Goal: Task Accomplishment & Management: Complete application form

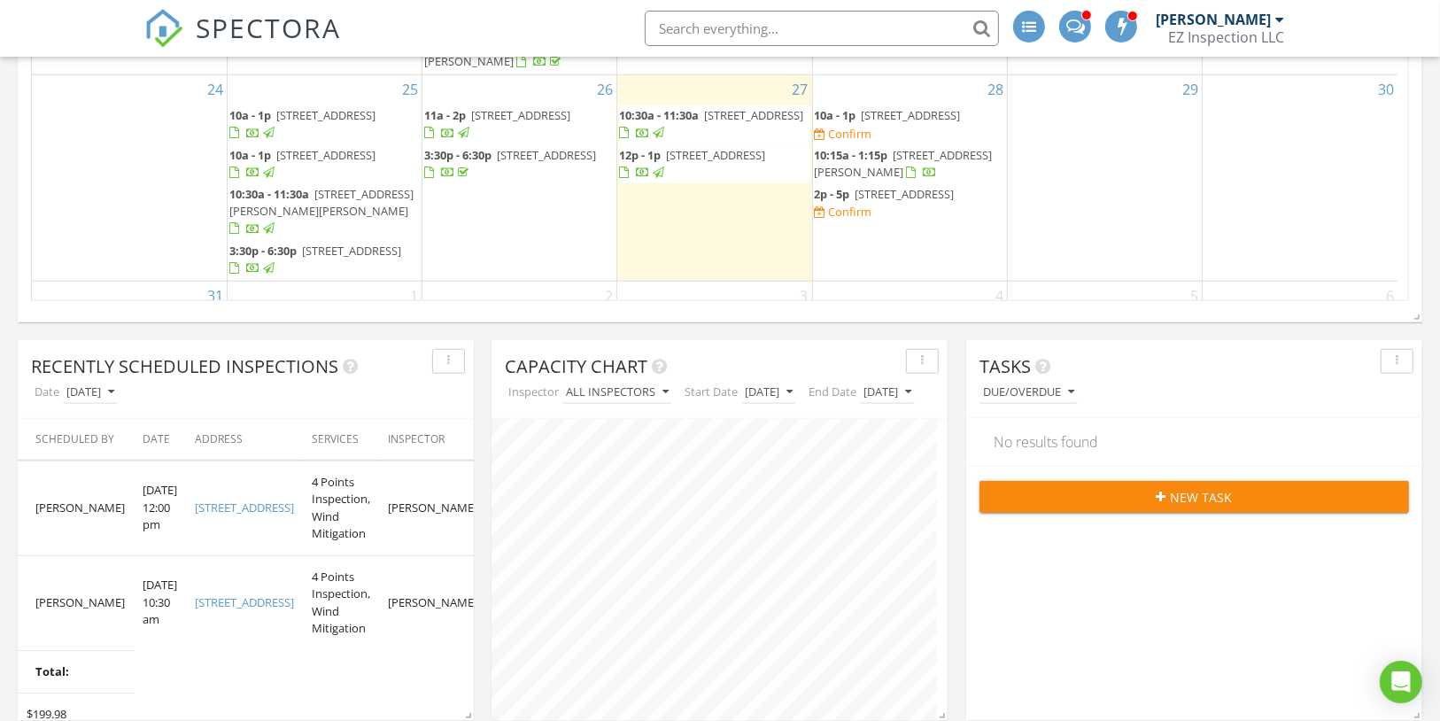
scroll to position [175, 0]
click at [932, 107] on span "[STREET_ADDRESS]" at bounding box center [911, 112] width 99 height 16
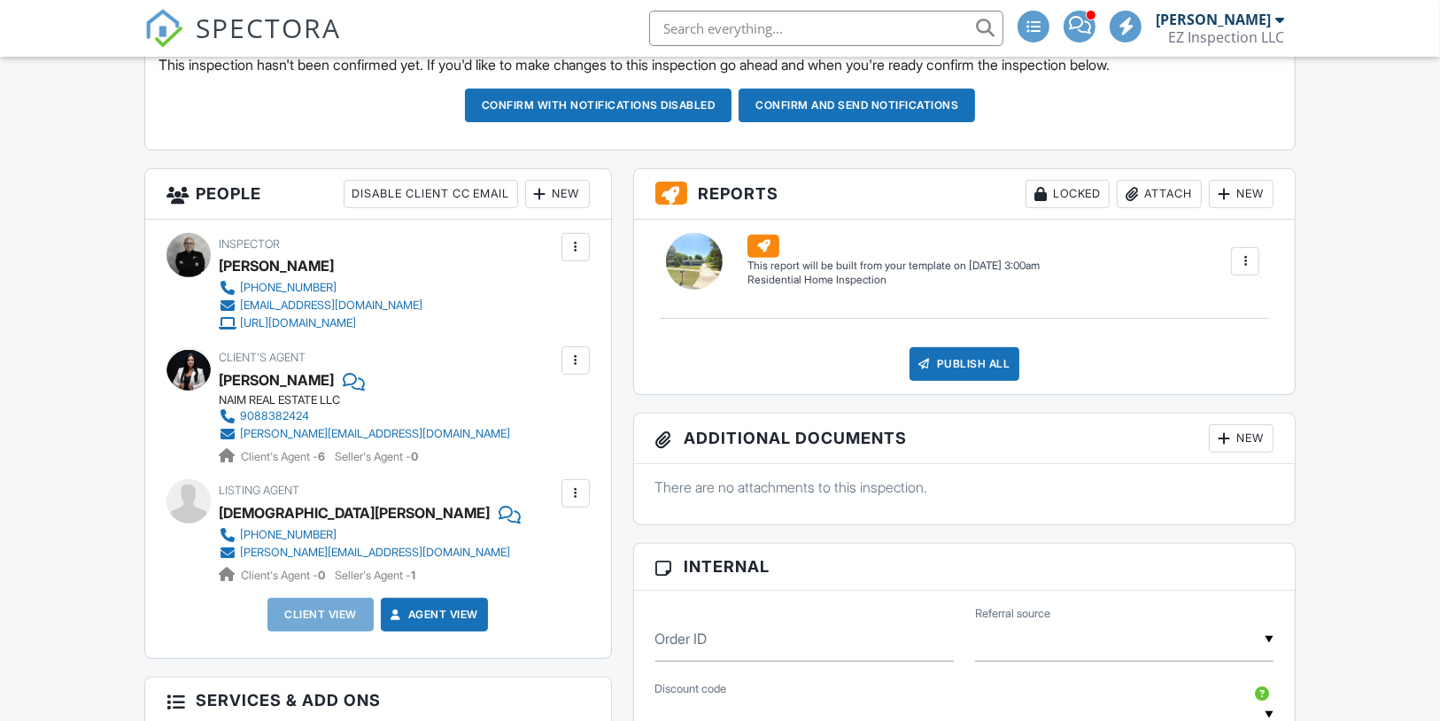
scroll to position [527, 0]
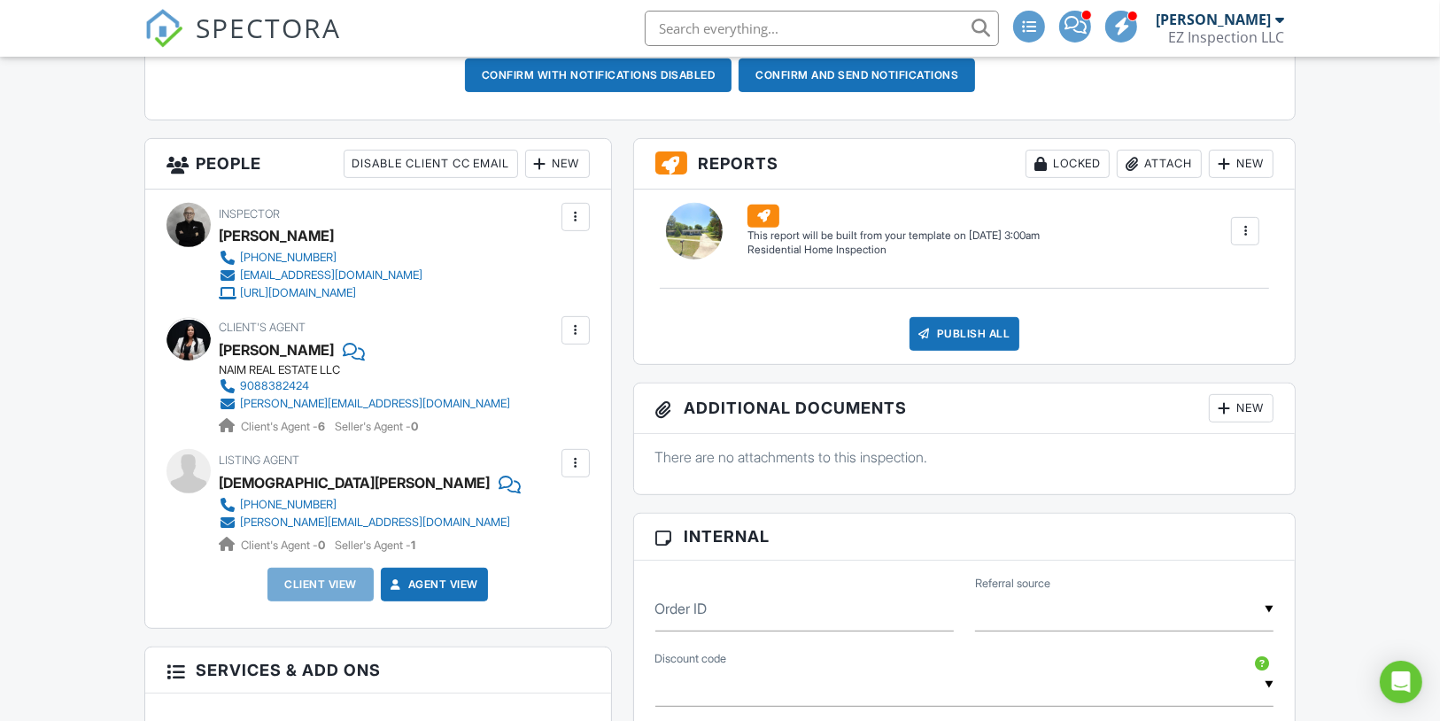
click at [563, 177] on div "New" at bounding box center [557, 164] width 65 height 28
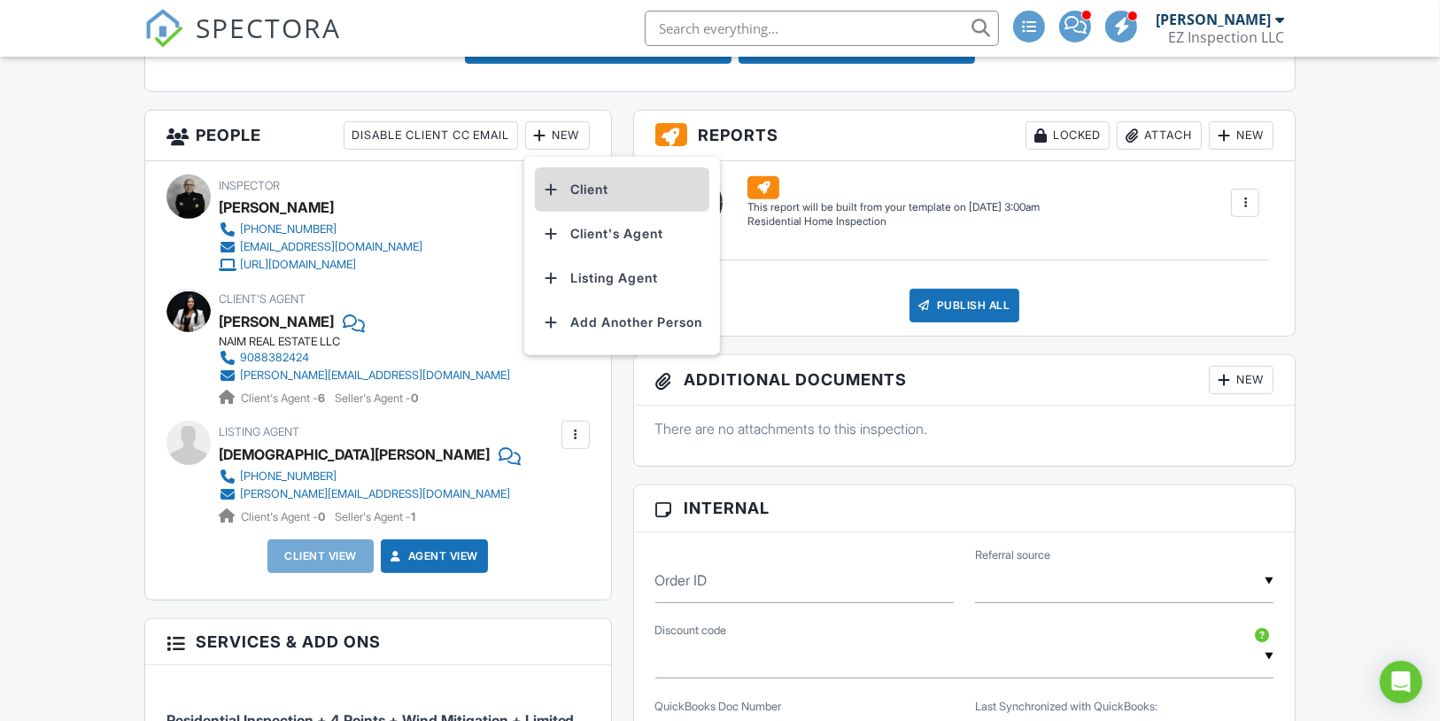
click at [589, 207] on li "Client" at bounding box center [622, 189] width 174 height 44
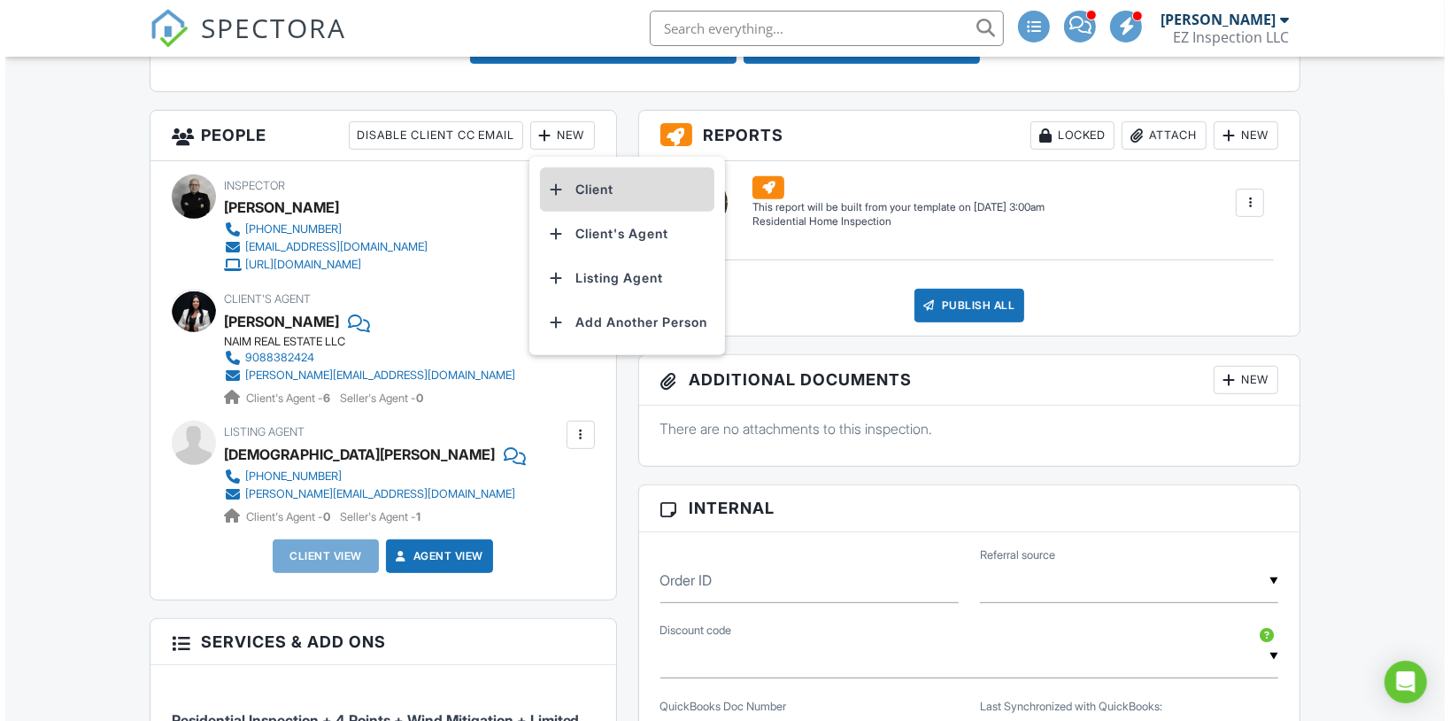
scroll to position [581, 0]
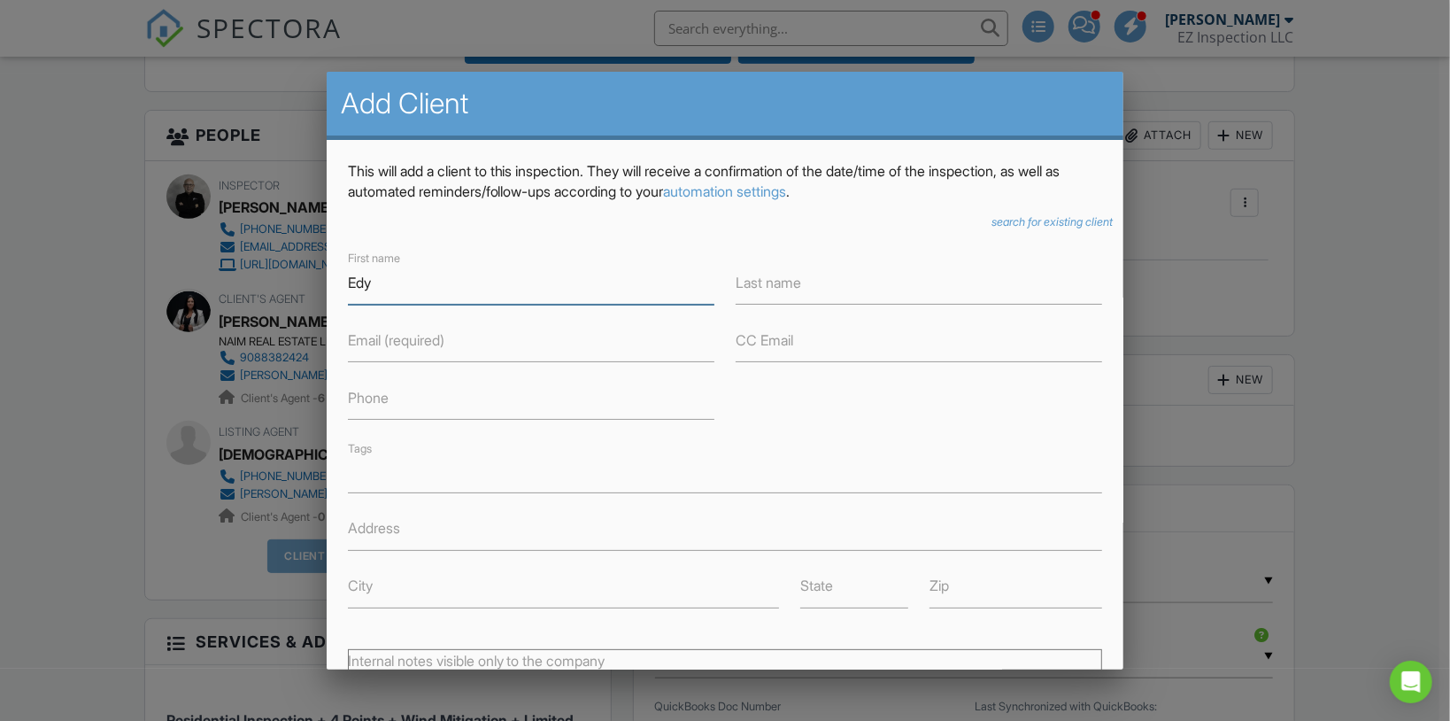
type input "Edy"
type input "Martinez"
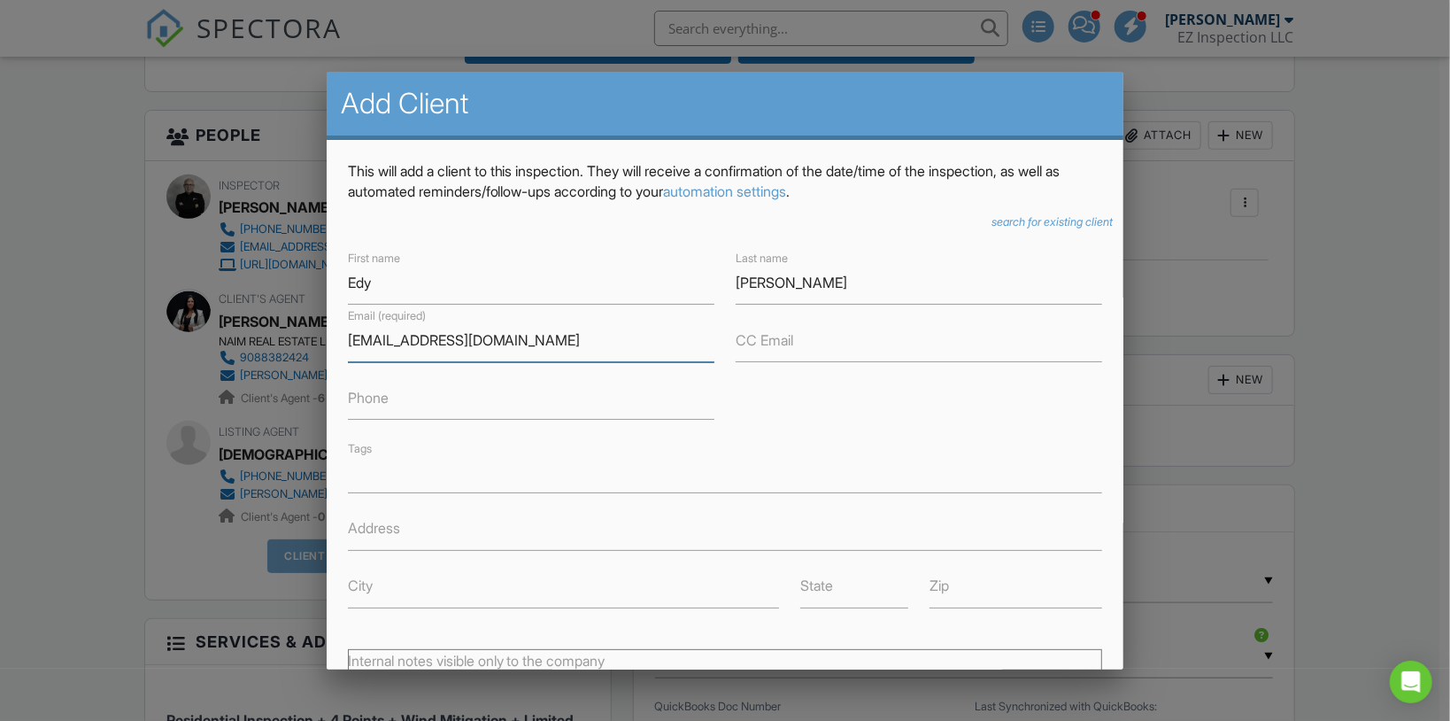
type input "emmanuelmartinez123@yahoo.es"
click at [389, 401] on label "Phone" at bounding box center [368, 397] width 41 height 19
click at [389, 401] on input "Phone" at bounding box center [531, 397] width 367 height 43
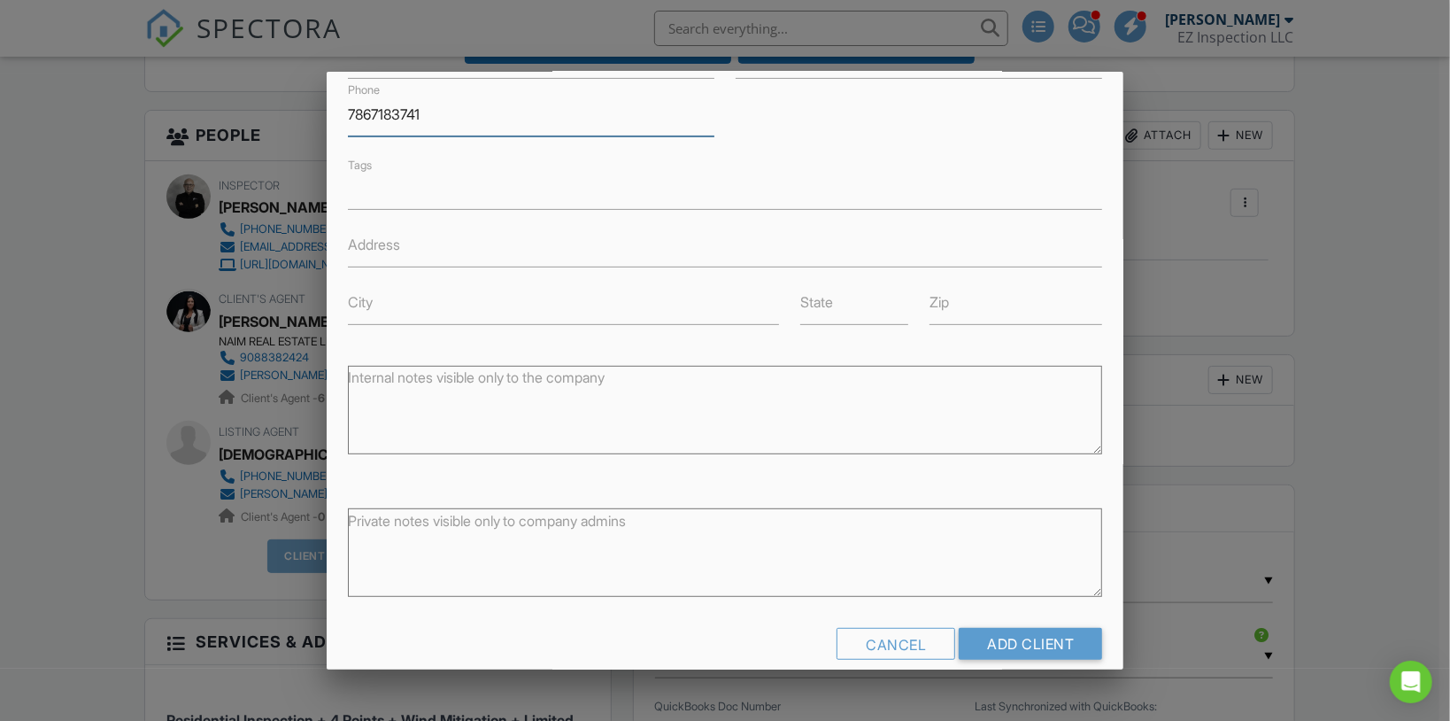
scroll to position [305, 0]
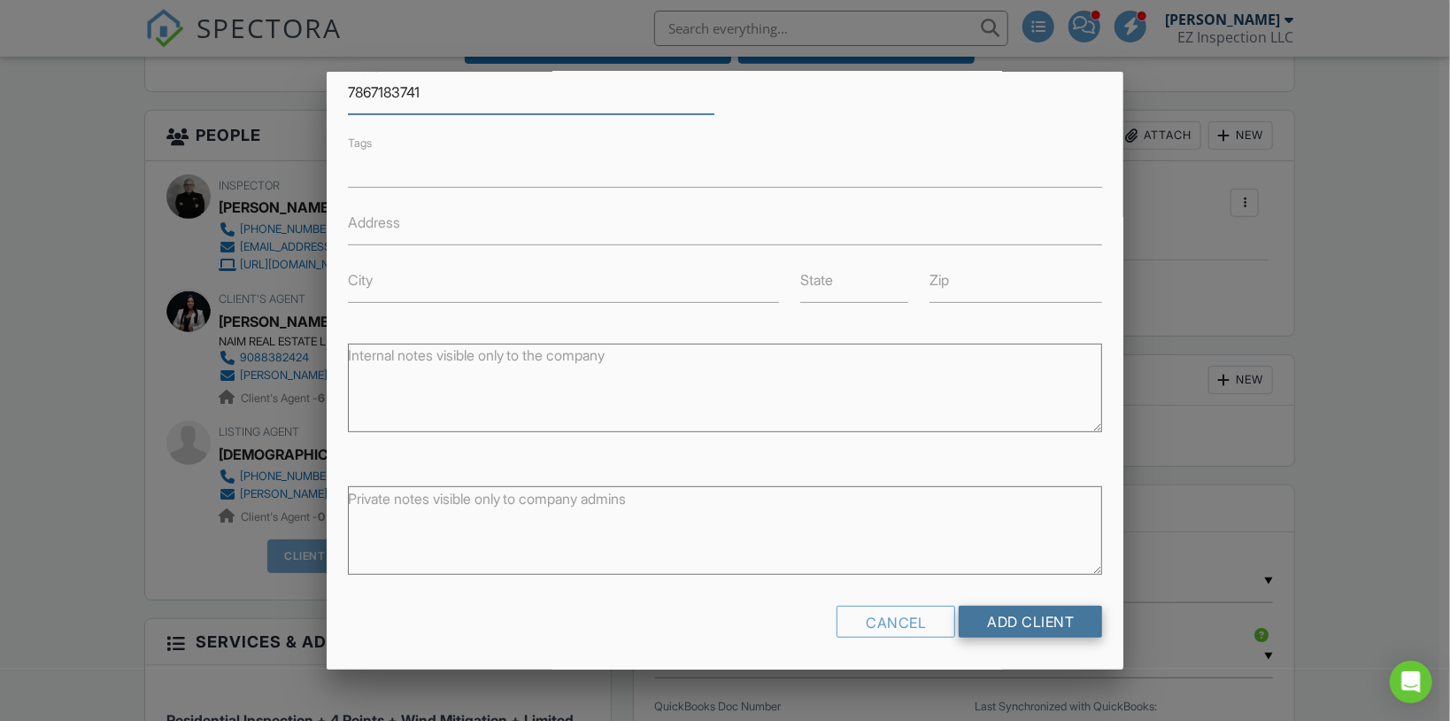
type input "7867183741"
click at [1024, 613] on input "Add Client" at bounding box center [1030, 622] width 143 height 32
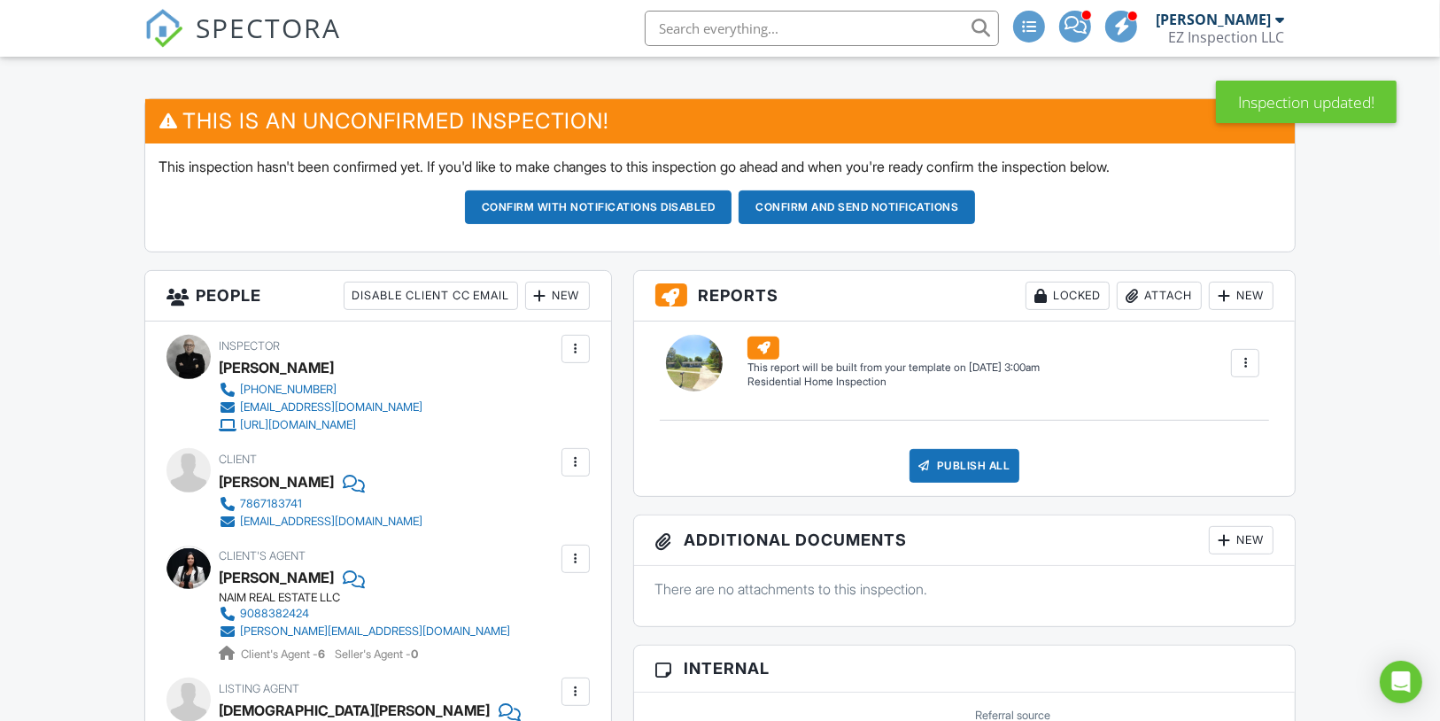
click at [569, 310] on div "New" at bounding box center [557, 296] width 65 height 28
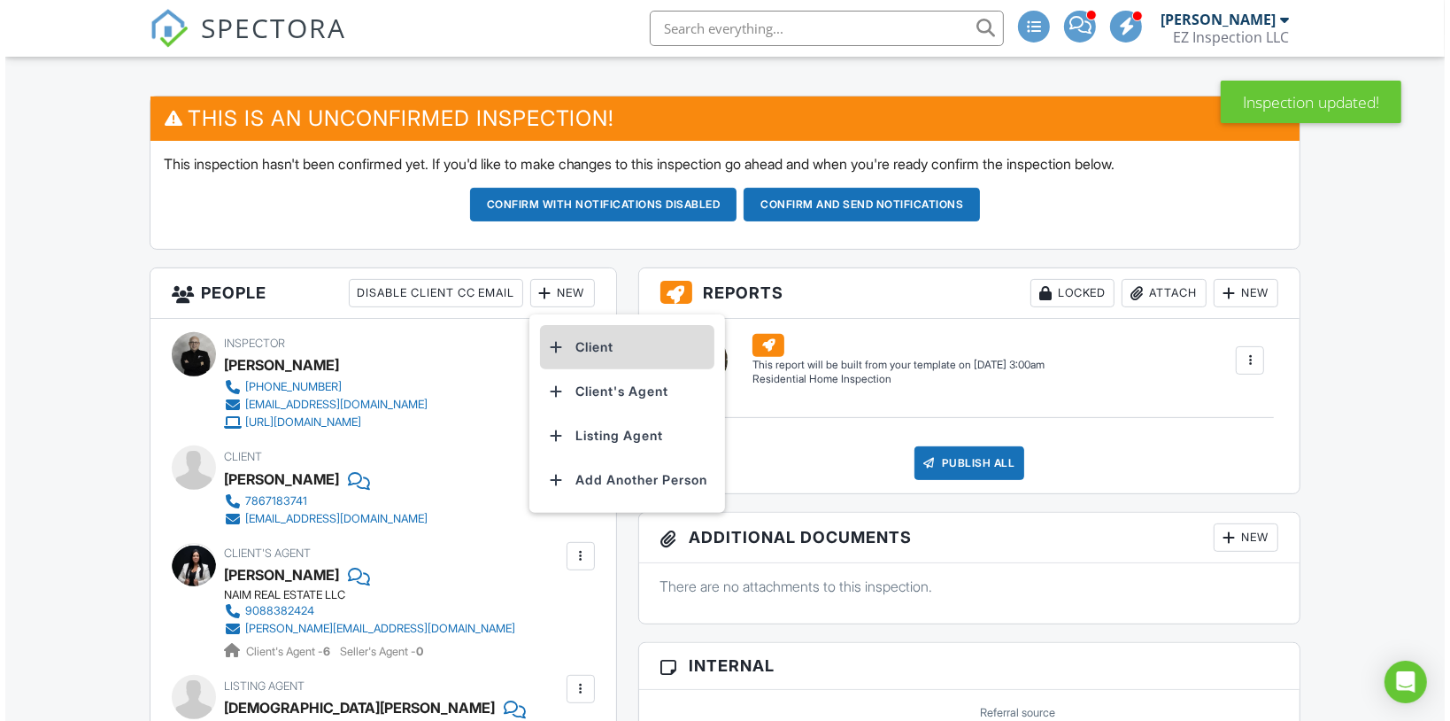
scroll to position [424, 0]
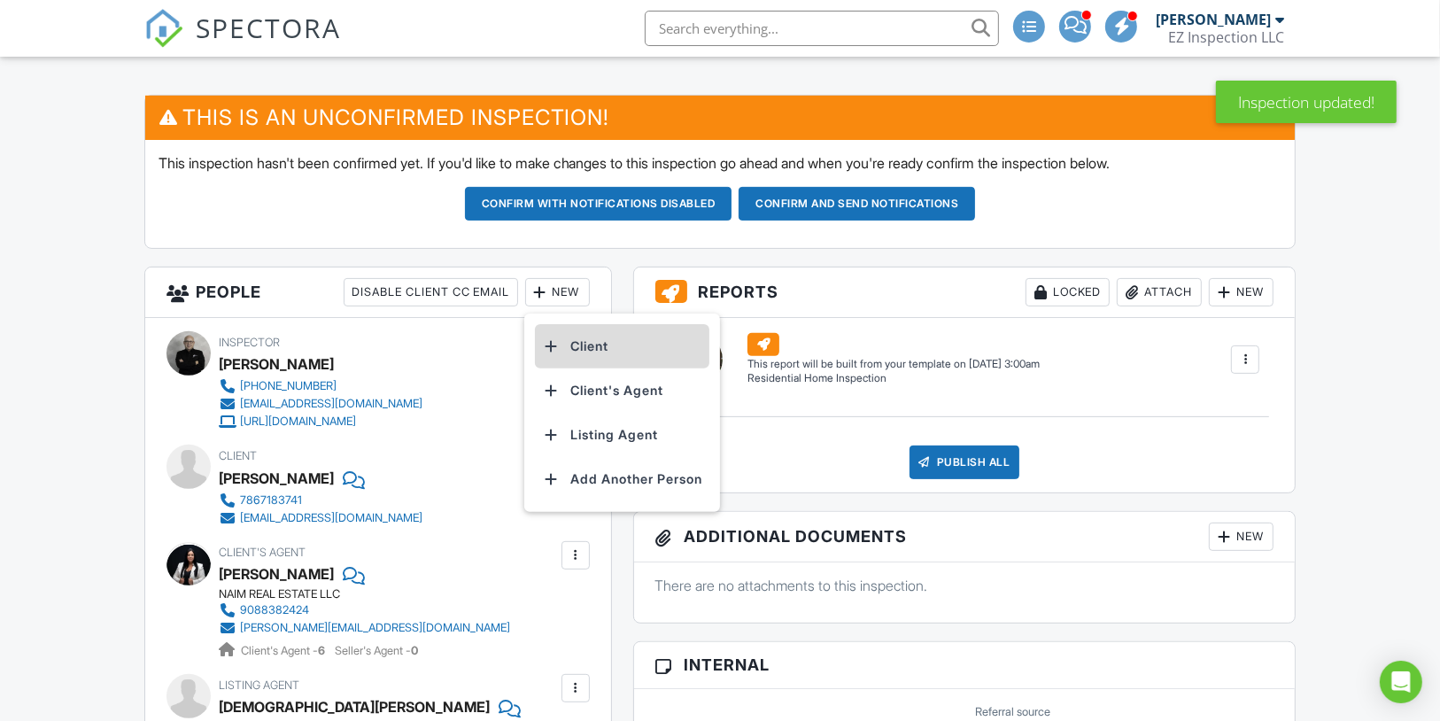
click at [591, 363] on li "Client" at bounding box center [622, 346] width 174 height 44
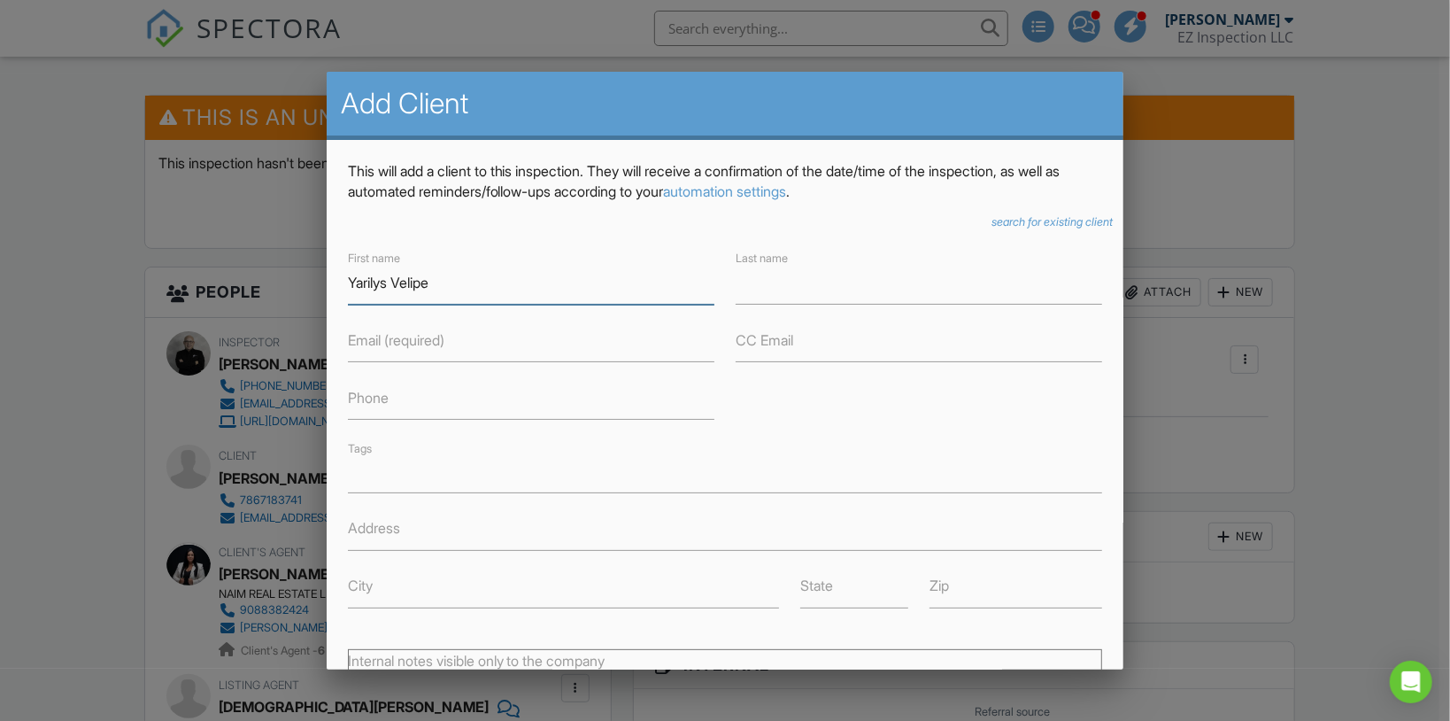
click at [404, 282] on input "Yarilys Velipe" at bounding box center [531, 282] width 367 height 43
type input "Yarilys Felipe"
click at [781, 299] on input "Last name" at bounding box center [919, 282] width 367 height 43
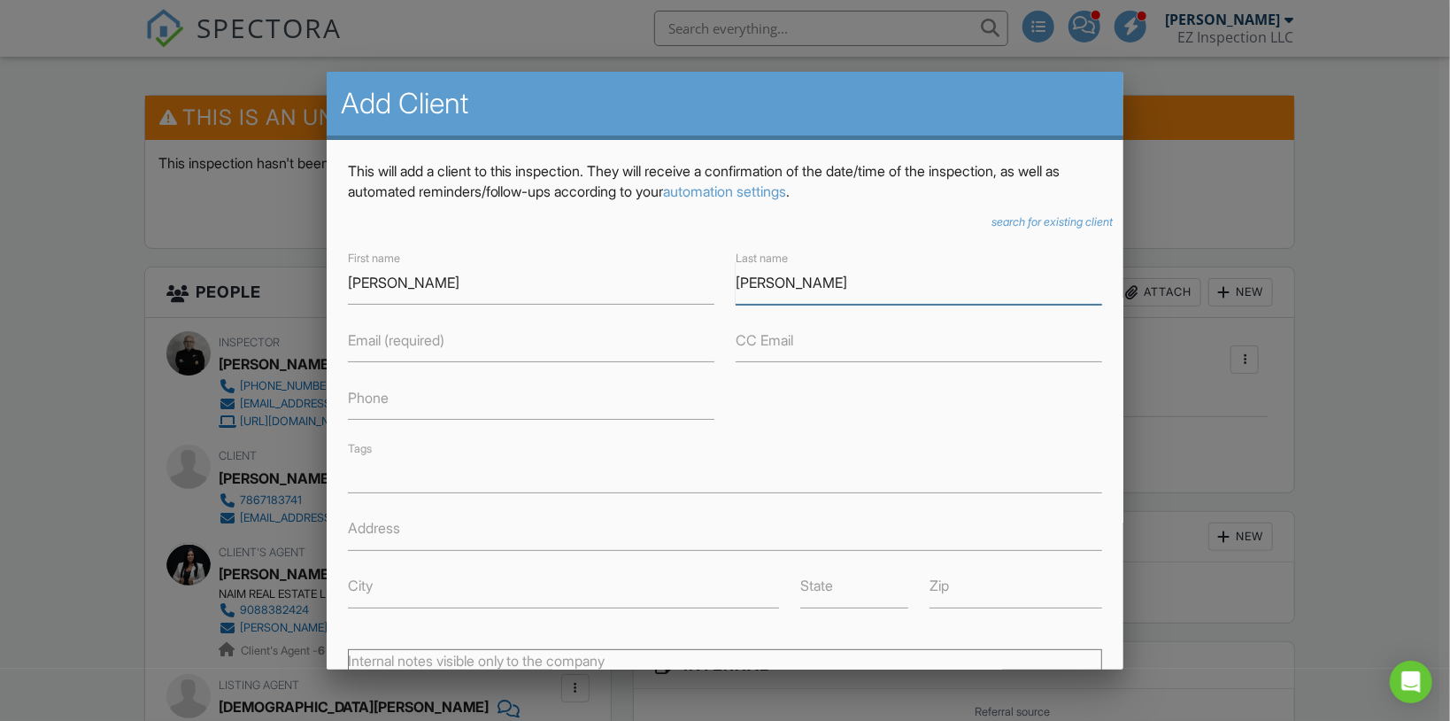
type input "Perez"
click at [373, 405] on label "Phone" at bounding box center [368, 397] width 41 height 19
click at [373, 405] on input "Phone" at bounding box center [531, 397] width 367 height 43
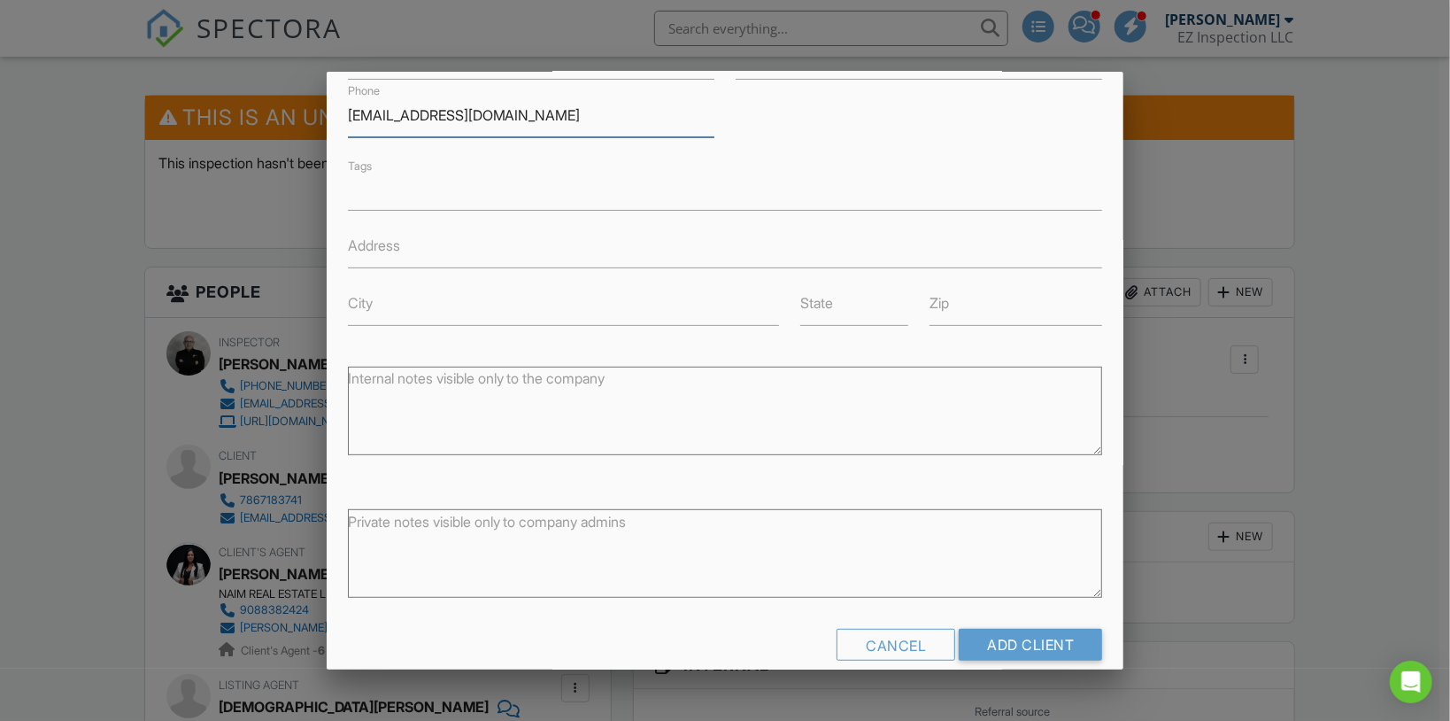
scroll to position [305, 0]
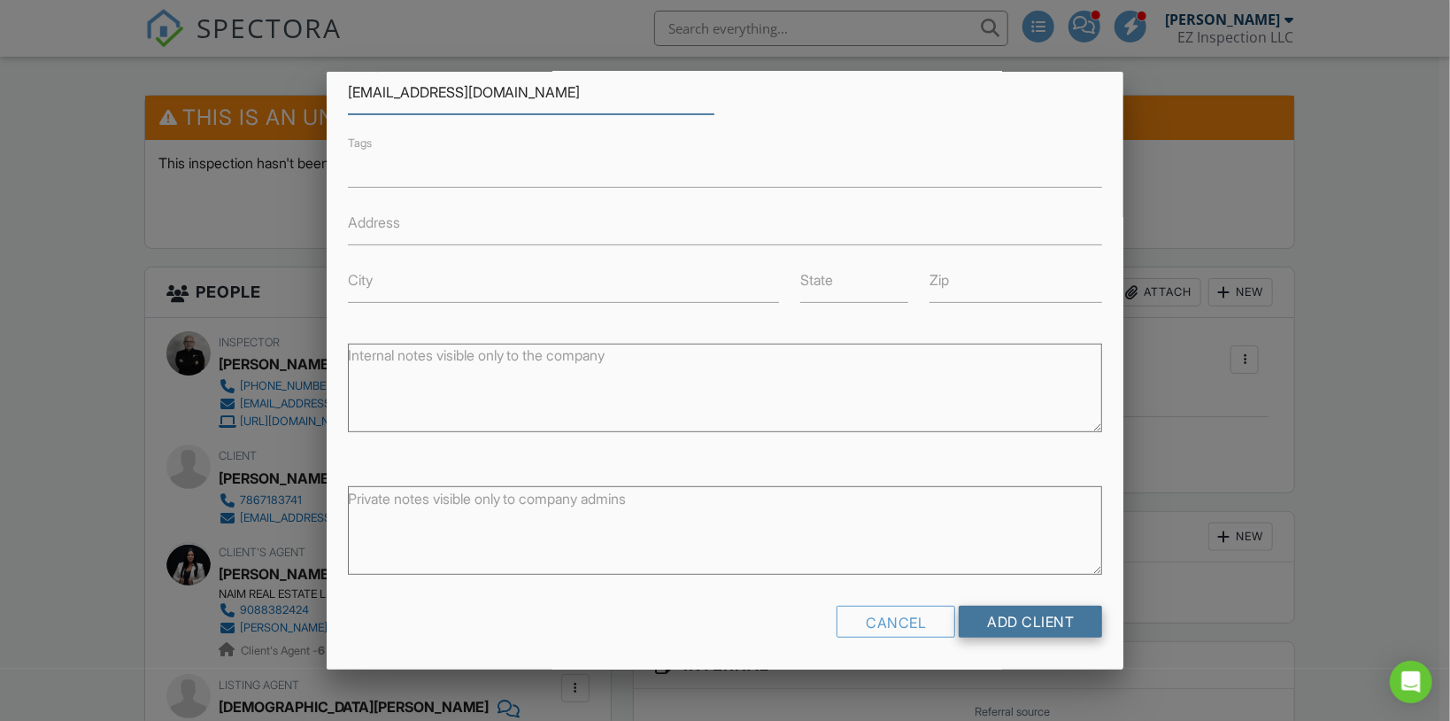
type input "yarilisf54@gmail.com"
click at [1015, 619] on input "Add Client" at bounding box center [1030, 622] width 143 height 32
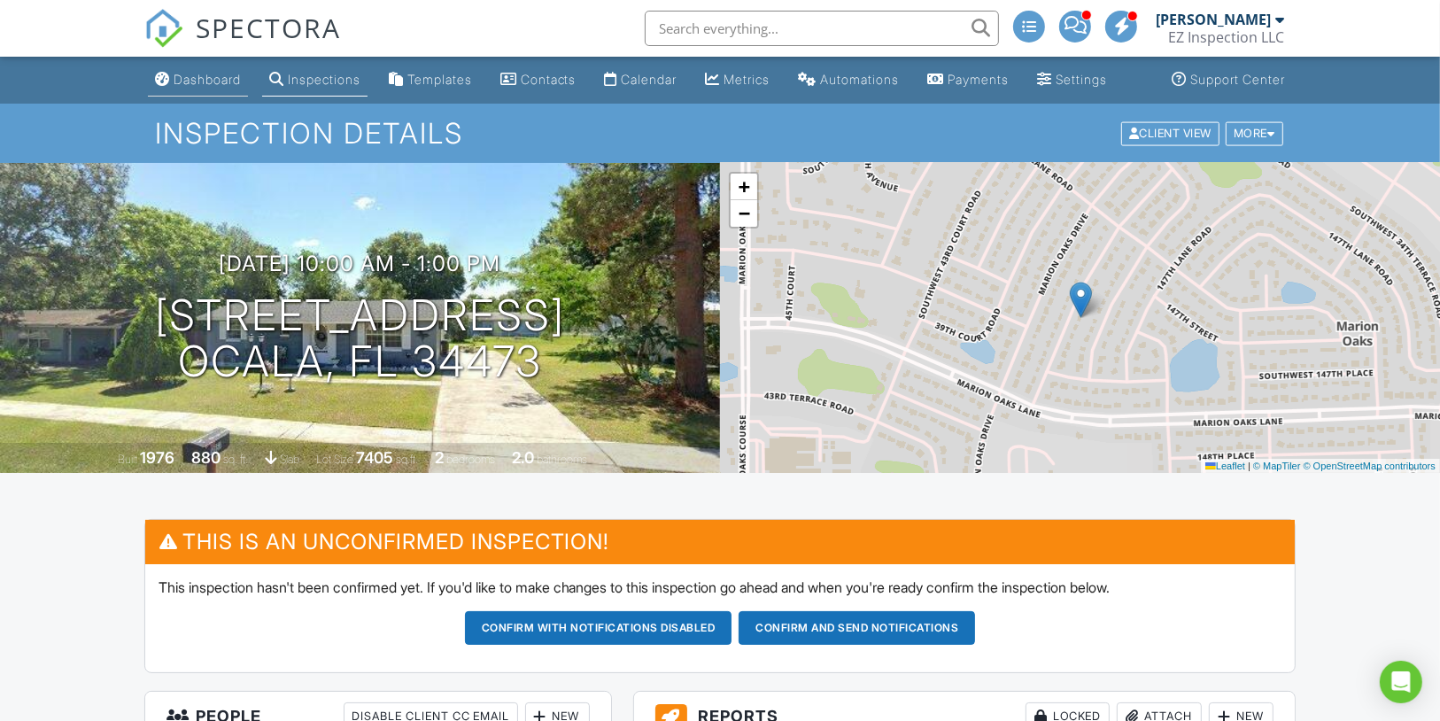
click at [174, 87] on div "Dashboard" at bounding box center [207, 79] width 67 height 15
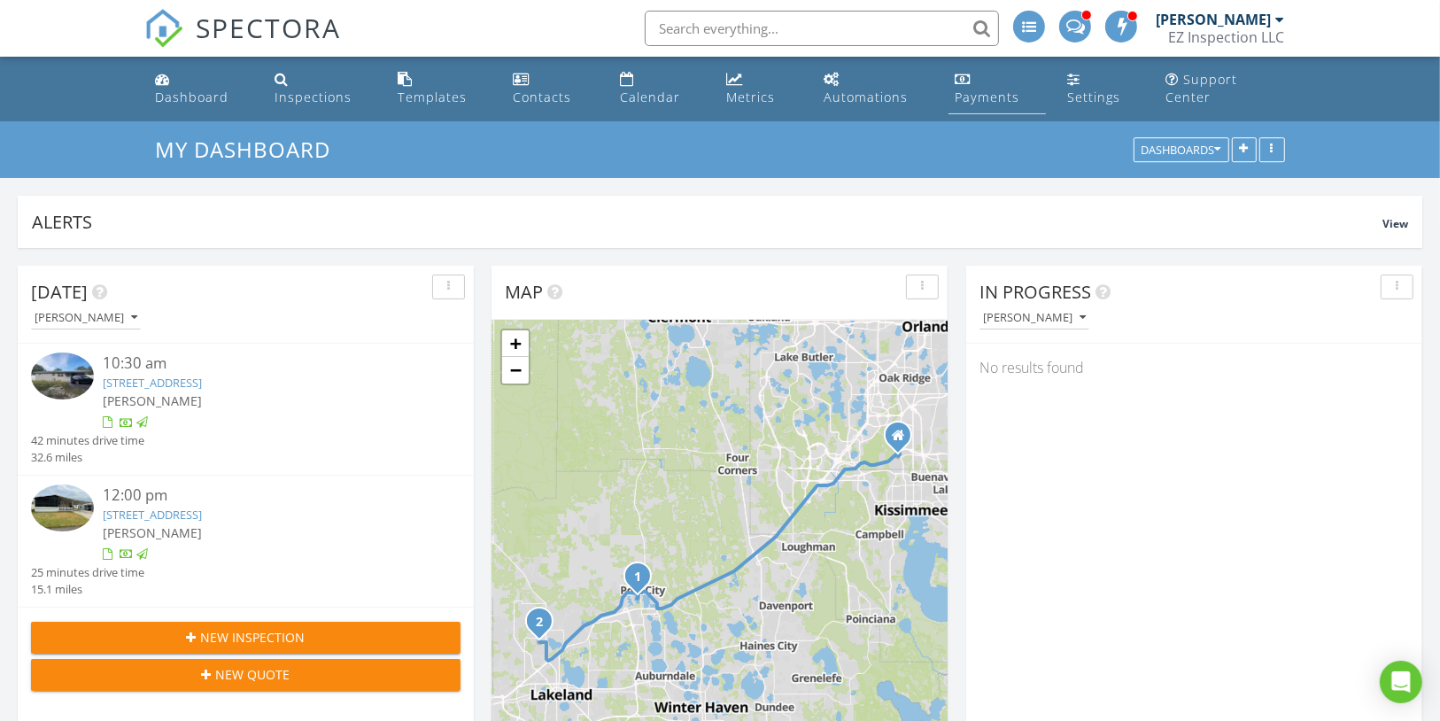
click at [1014, 89] on div "Payments" at bounding box center [987, 97] width 65 height 17
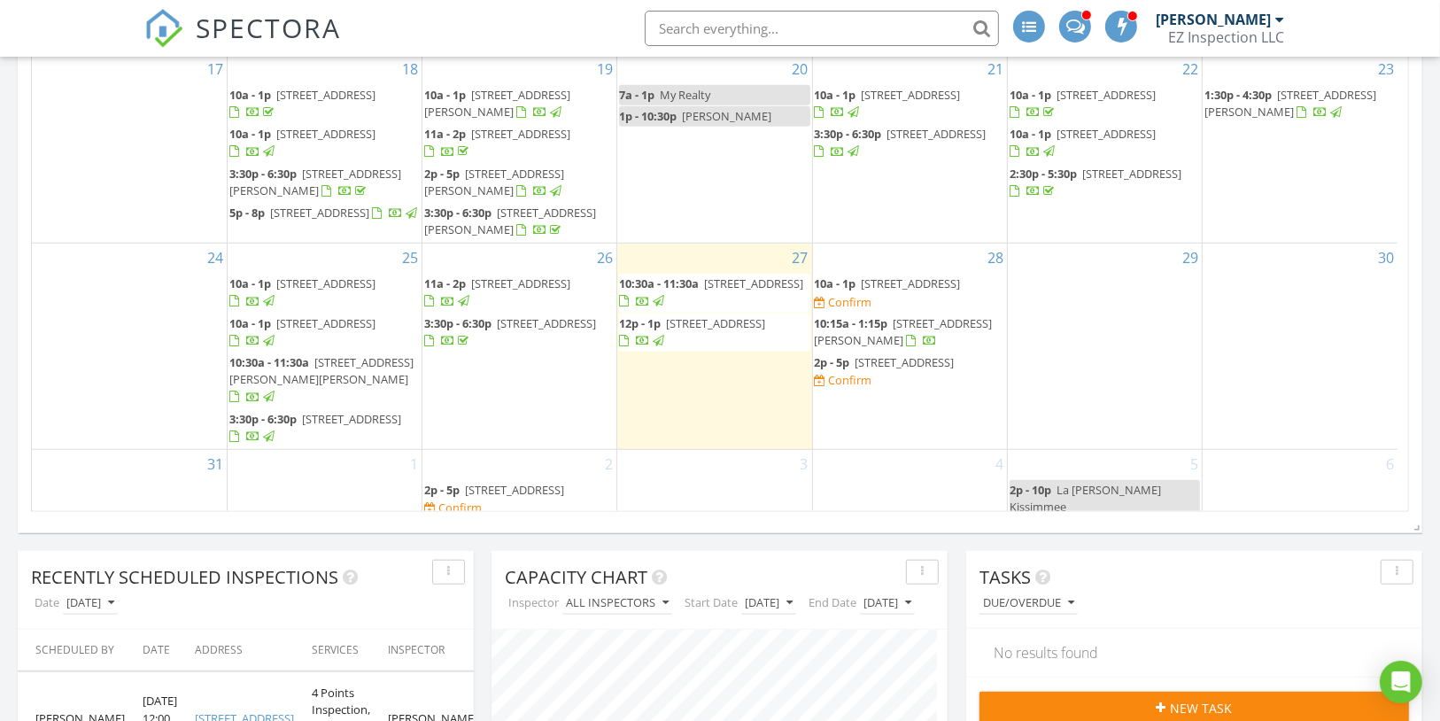
scroll to position [222, 0]
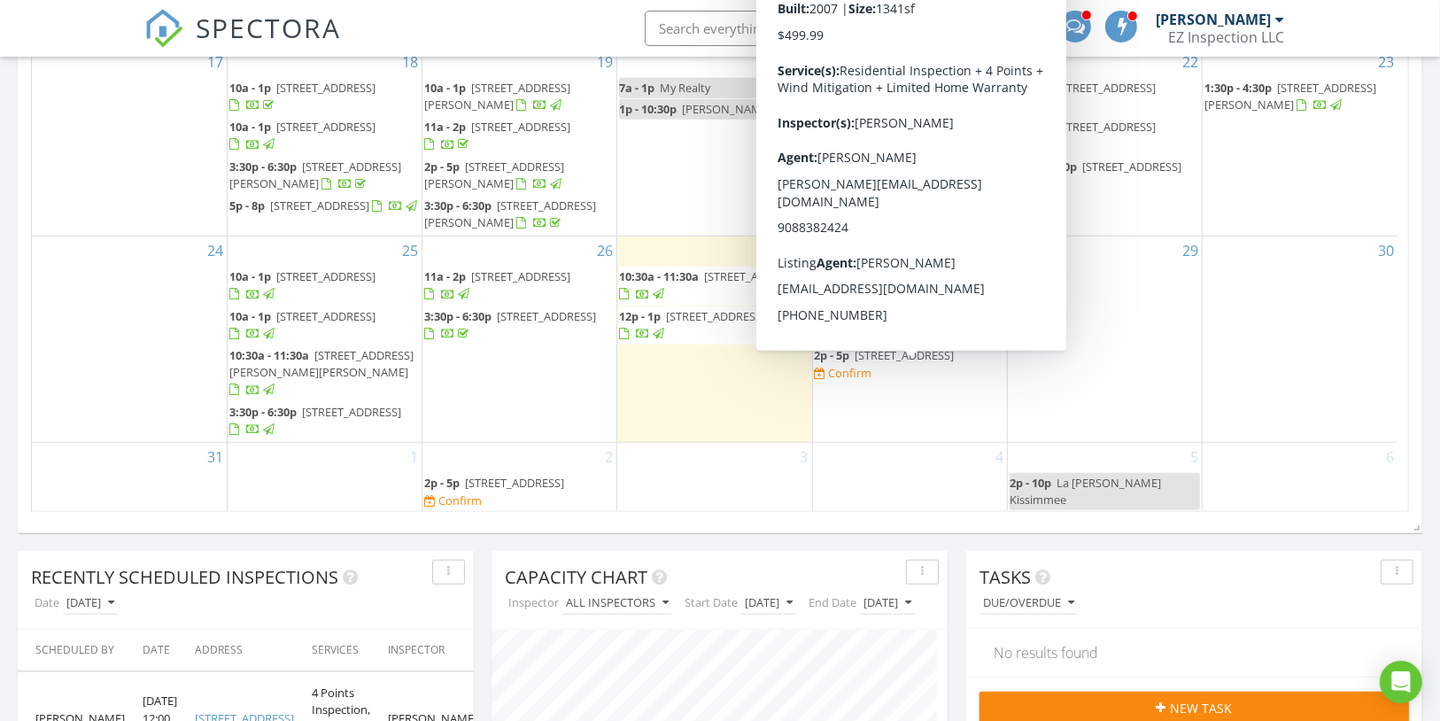
click at [879, 348] on span "15592 SW 8th Pl, Ocala 34481" at bounding box center [904, 355] width 99 height 16
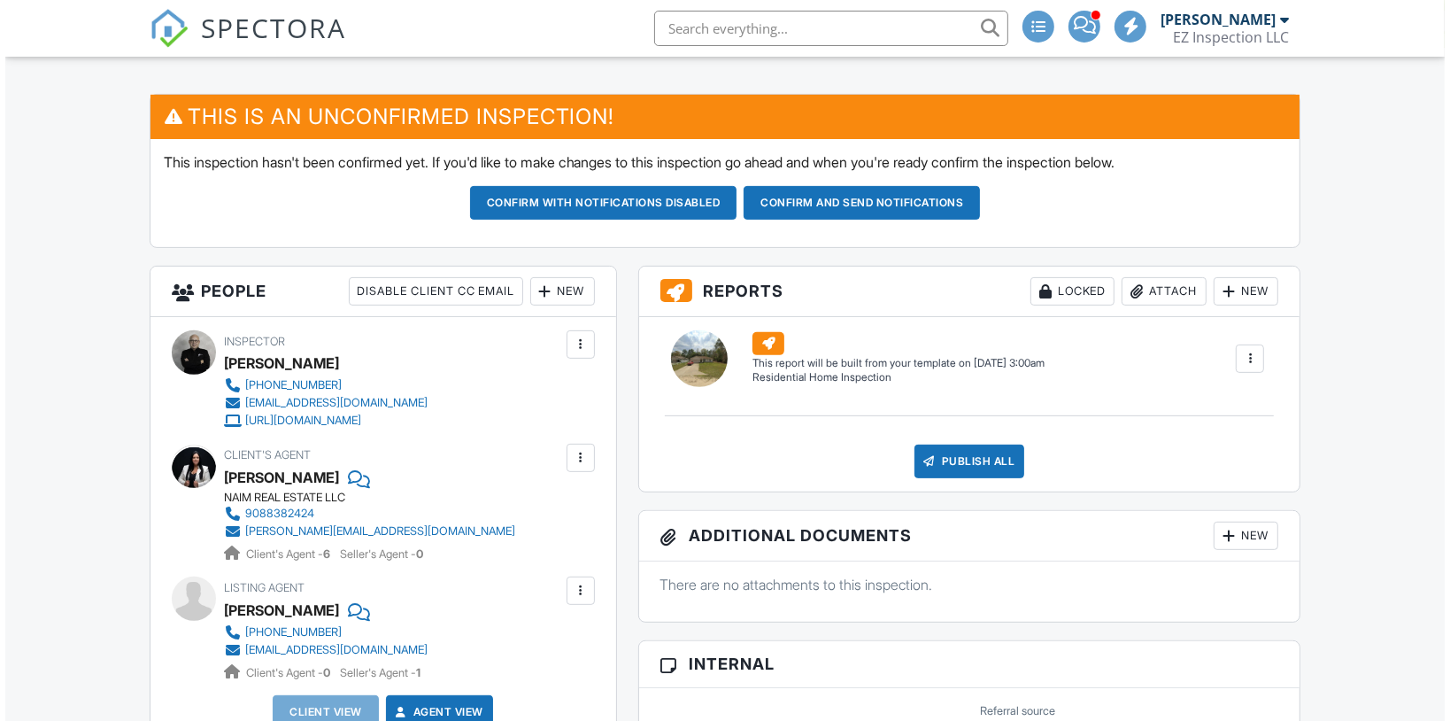
scroll to position [443, 0]
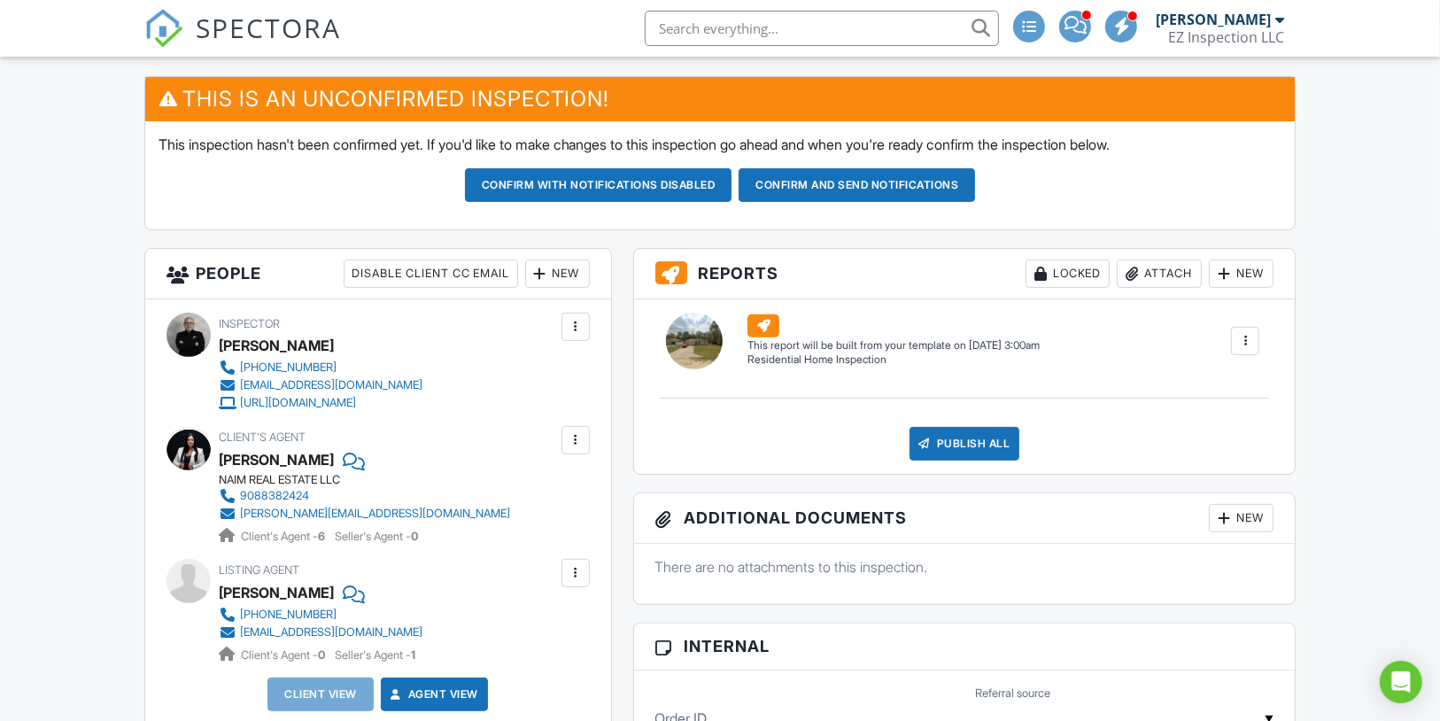
click at [576, 288] on div "New" at bounding box center [557, 273] width 65 height 28
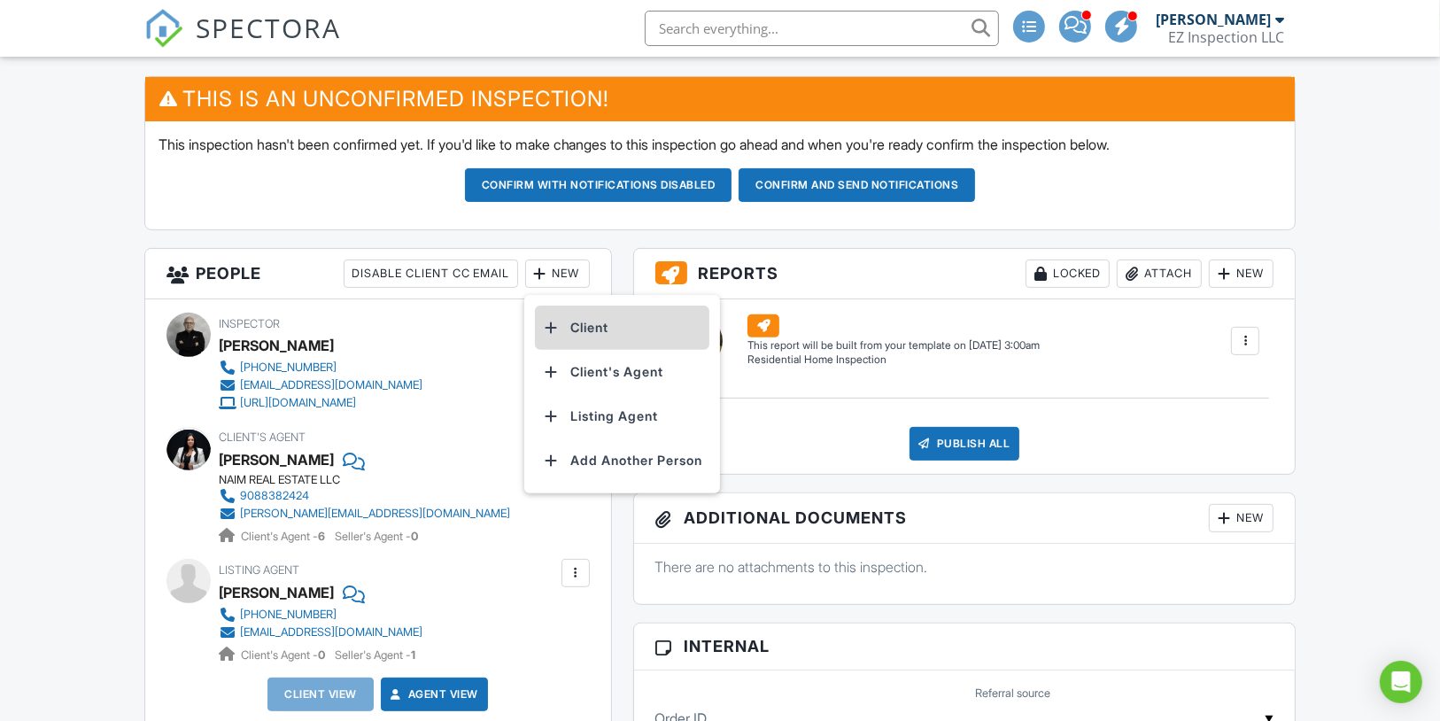
click at [581, 338] on li "Client" at bounding box center [622, 327] width 174 height 44
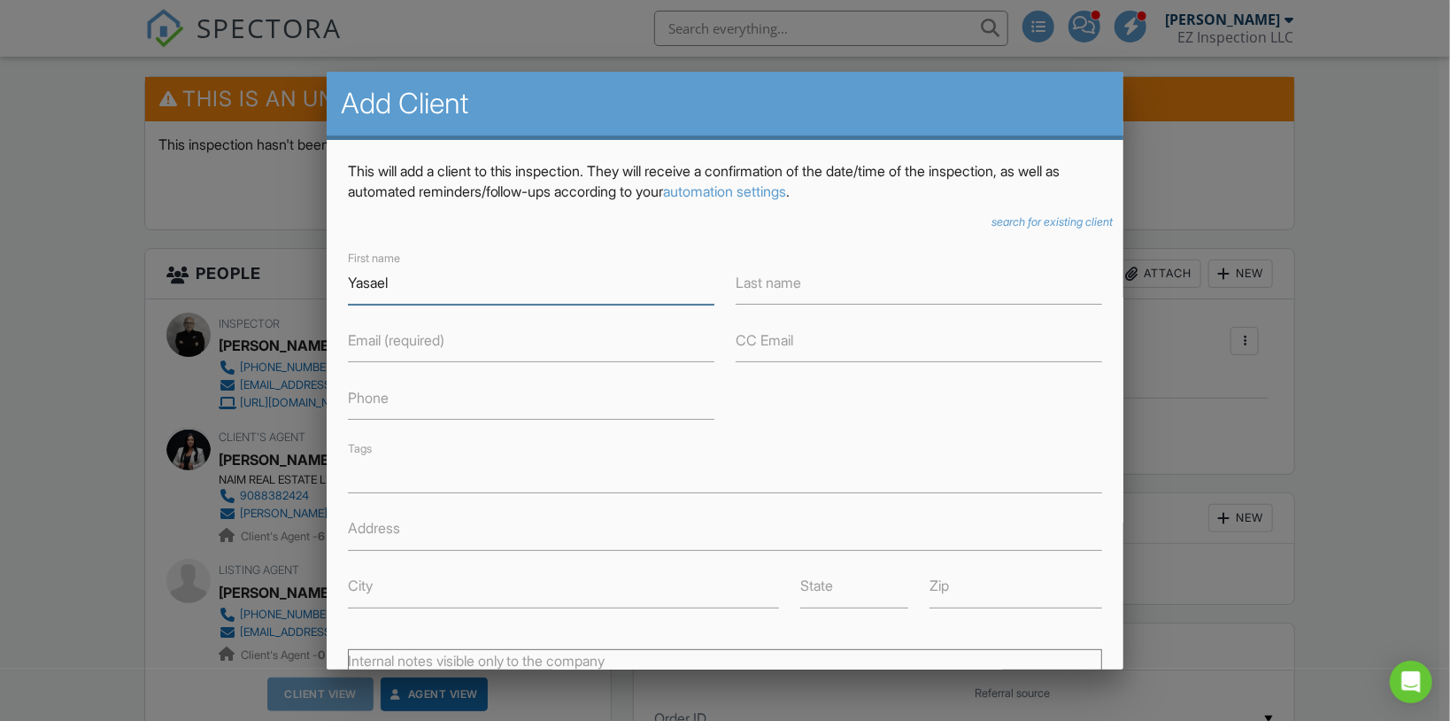
type input "Yasael"
type input "Aquit"
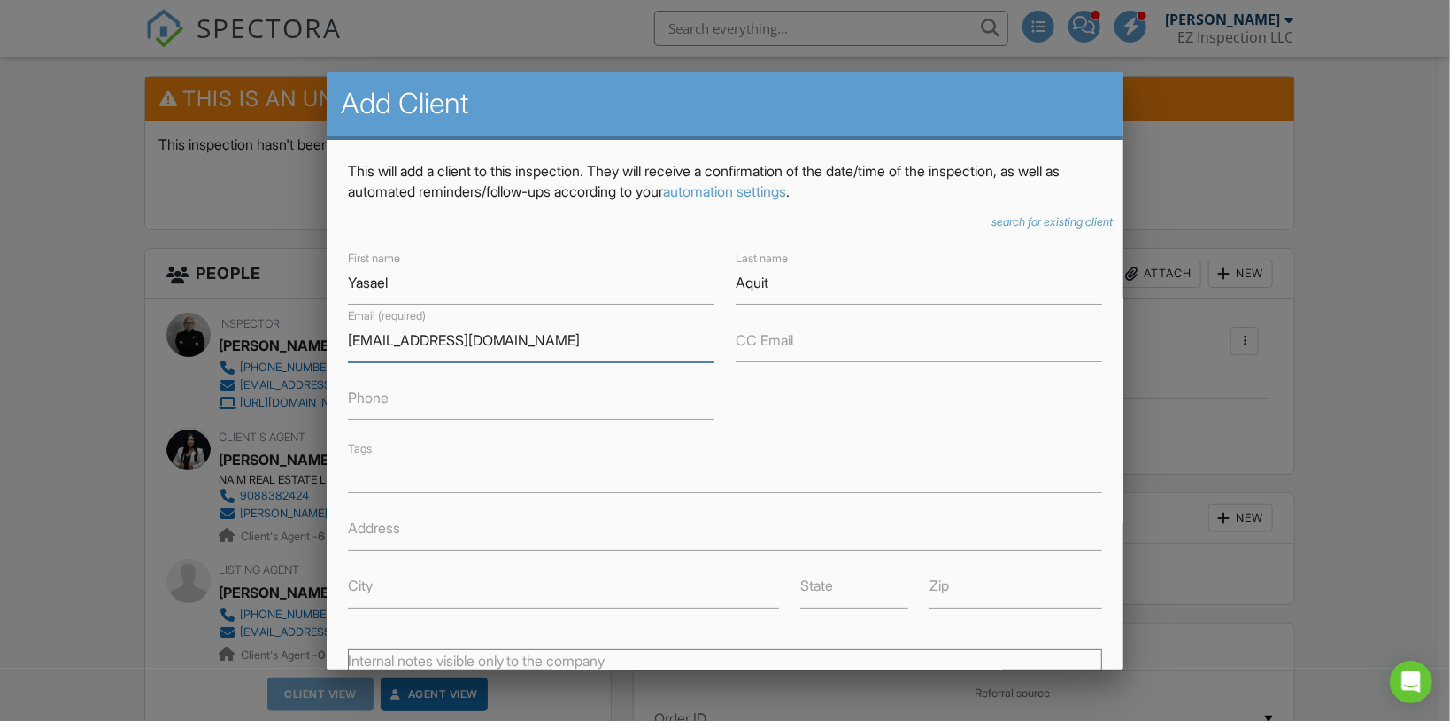
type input "[EMAIL_ADDRESS][DOMAIN_NAME]"
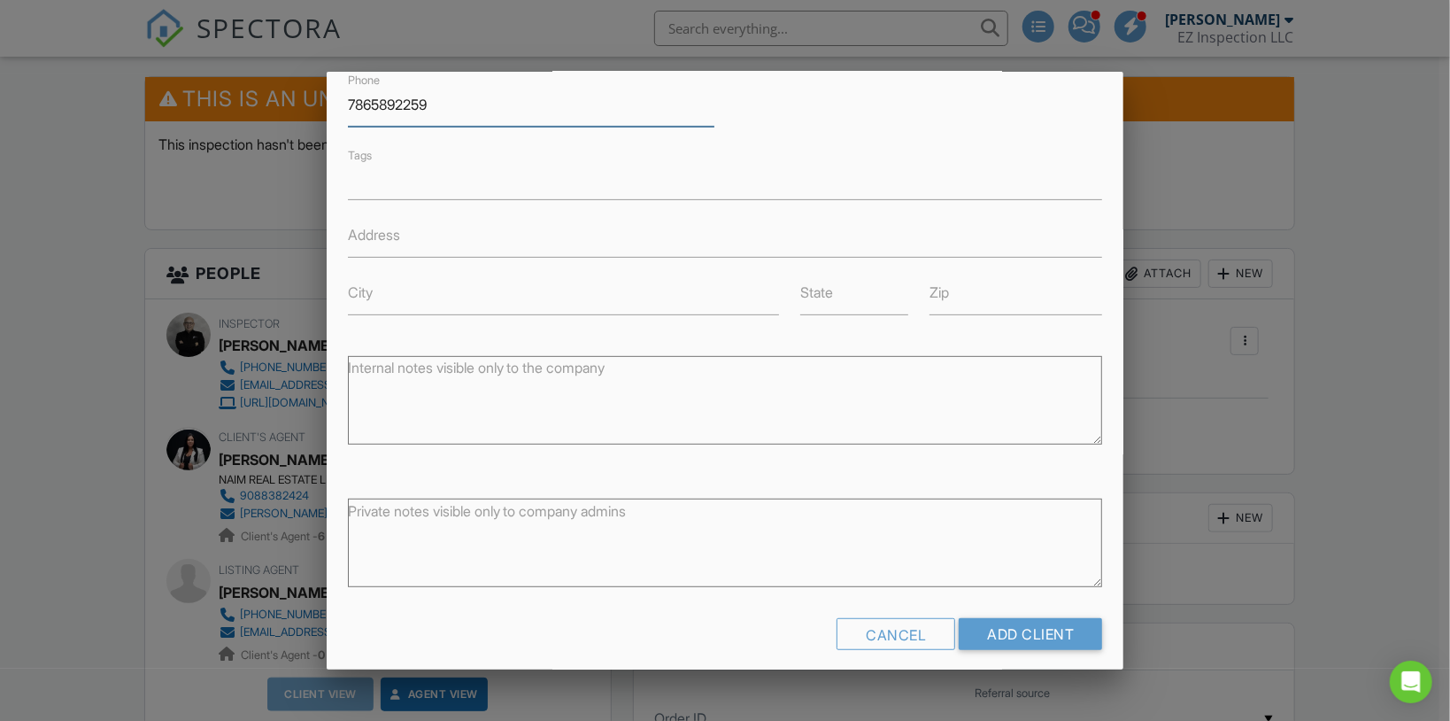
scroll to position [305, 0]
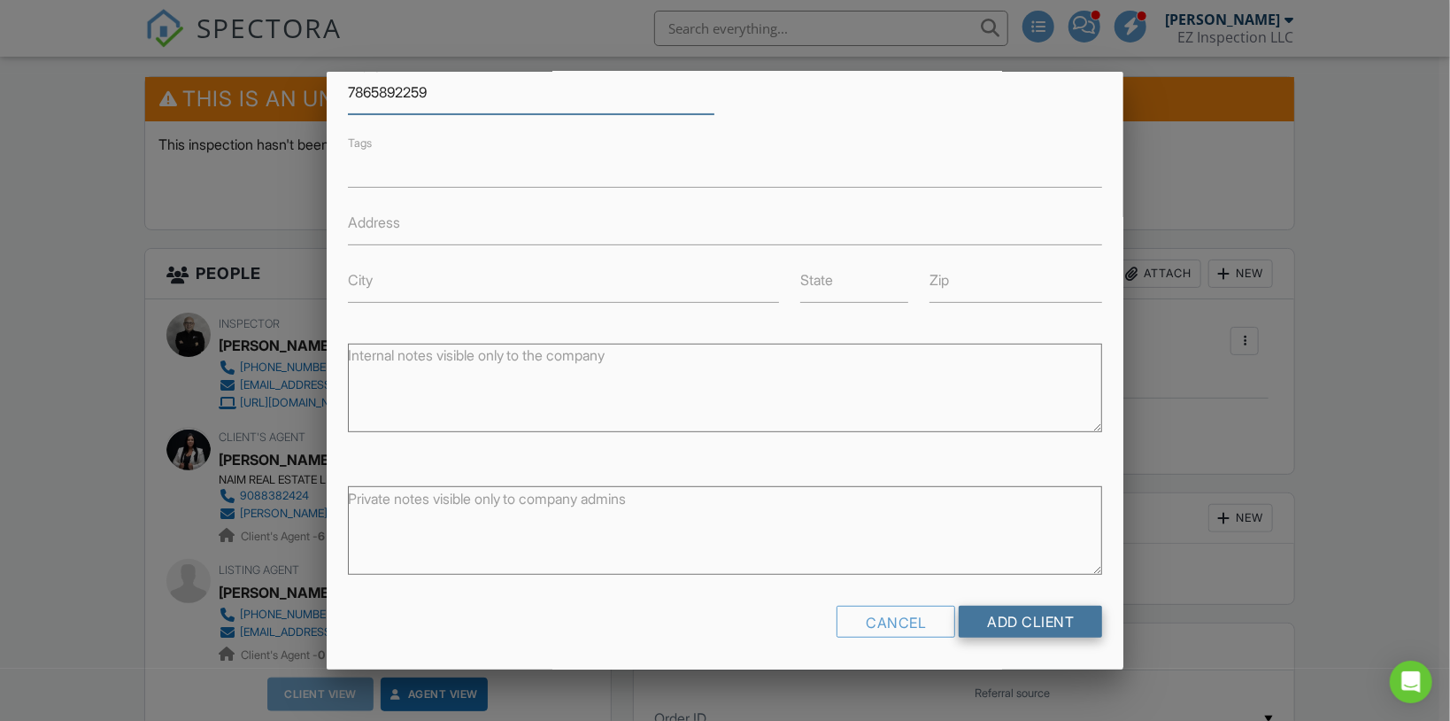
type input "7865892259"
click at [1046, 627] on input "Add Client" at bounding box center [1030, 622] width 143 height 32
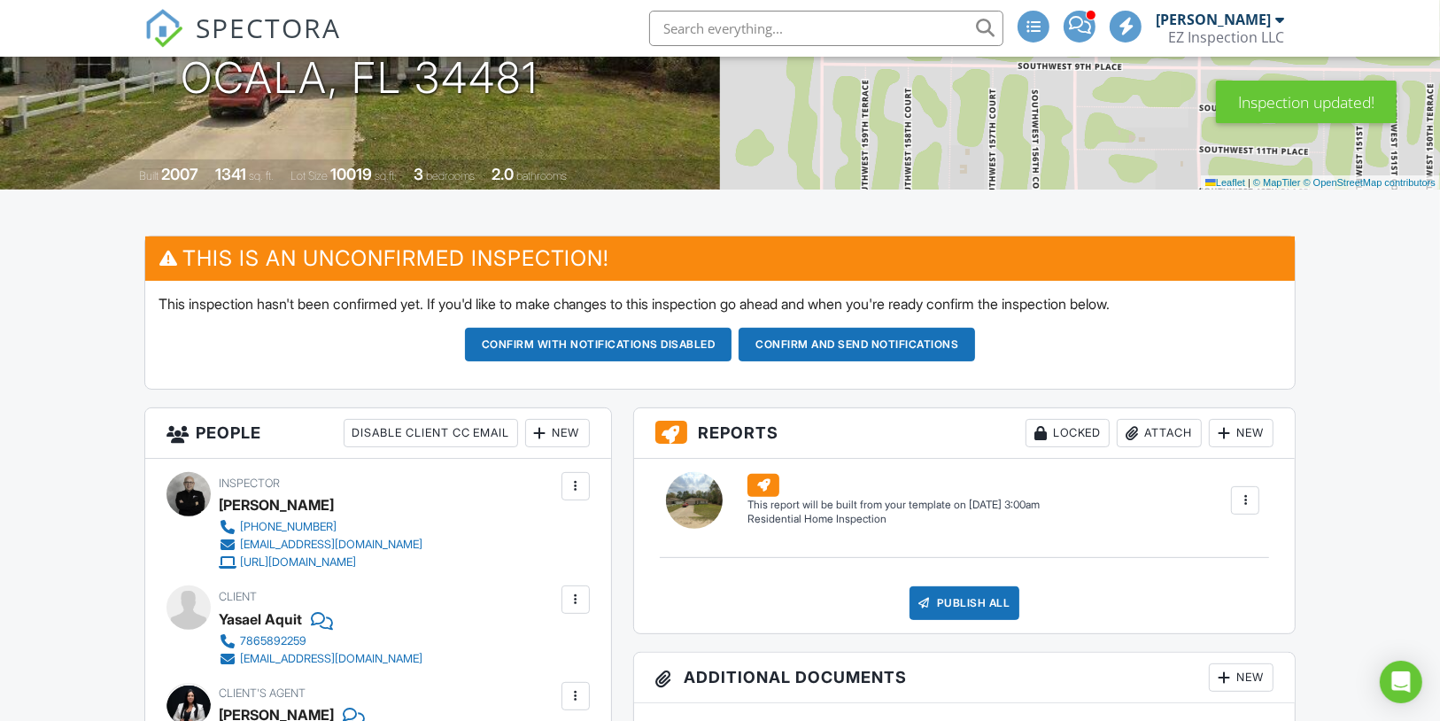
click at [573, 447] on div "New" at bounding box center [557, 433] width 65 height 28
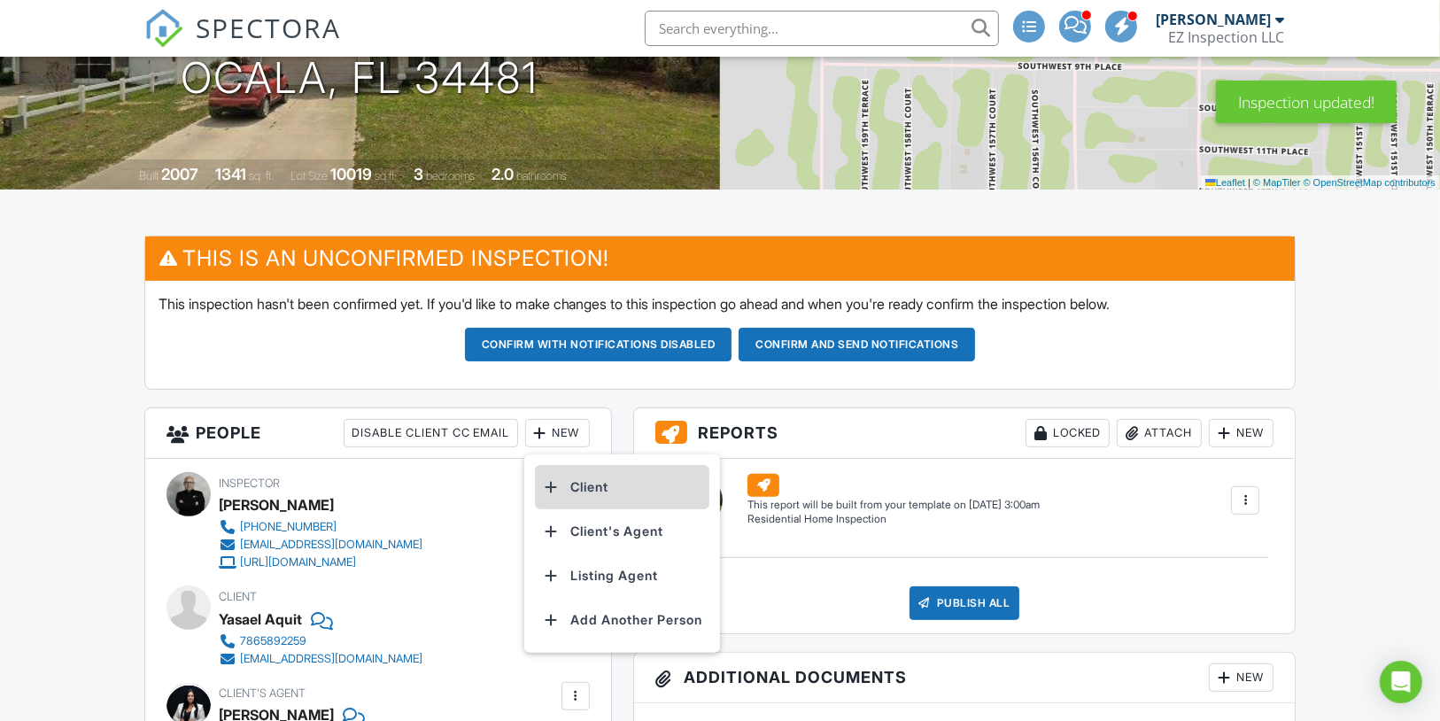
click at [595, 502] on li "Client" at bounding box center [622, 487] width 174 height 44
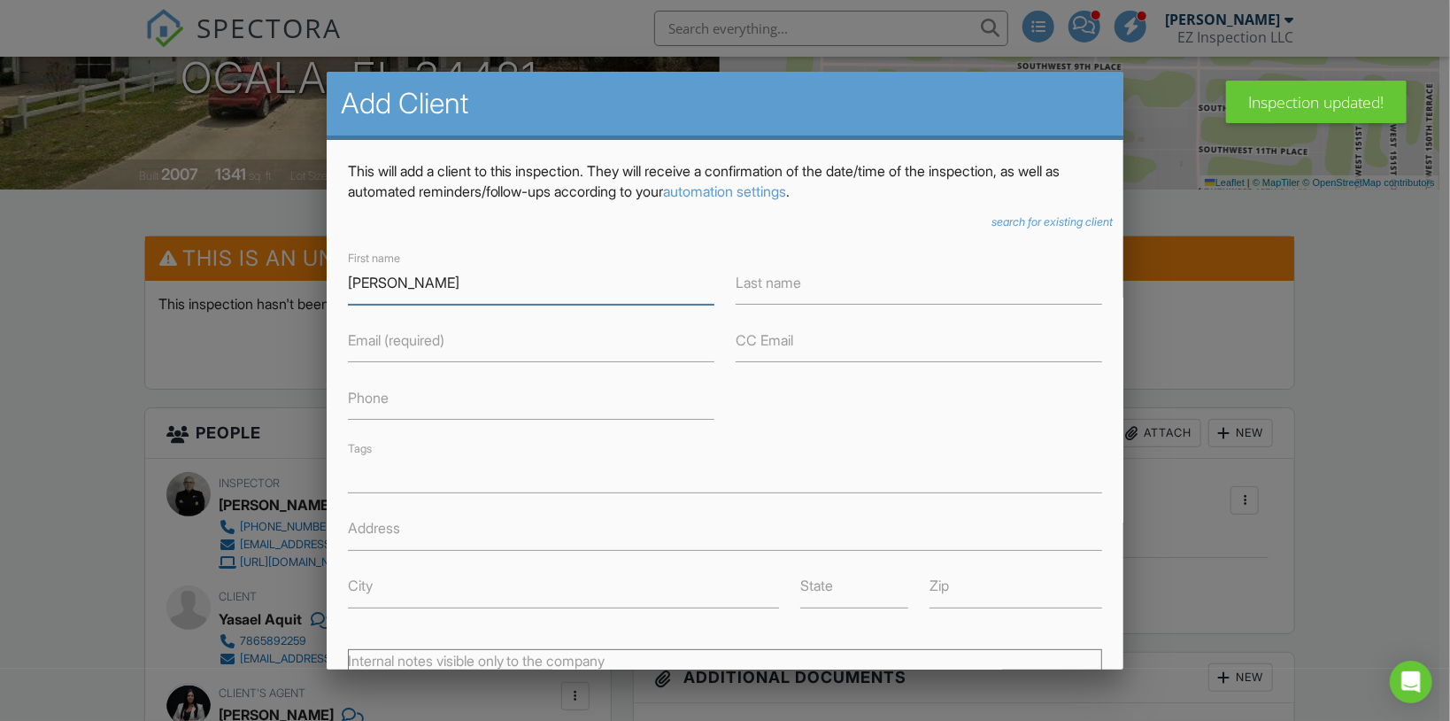
type input "[PERSON_NAME]"
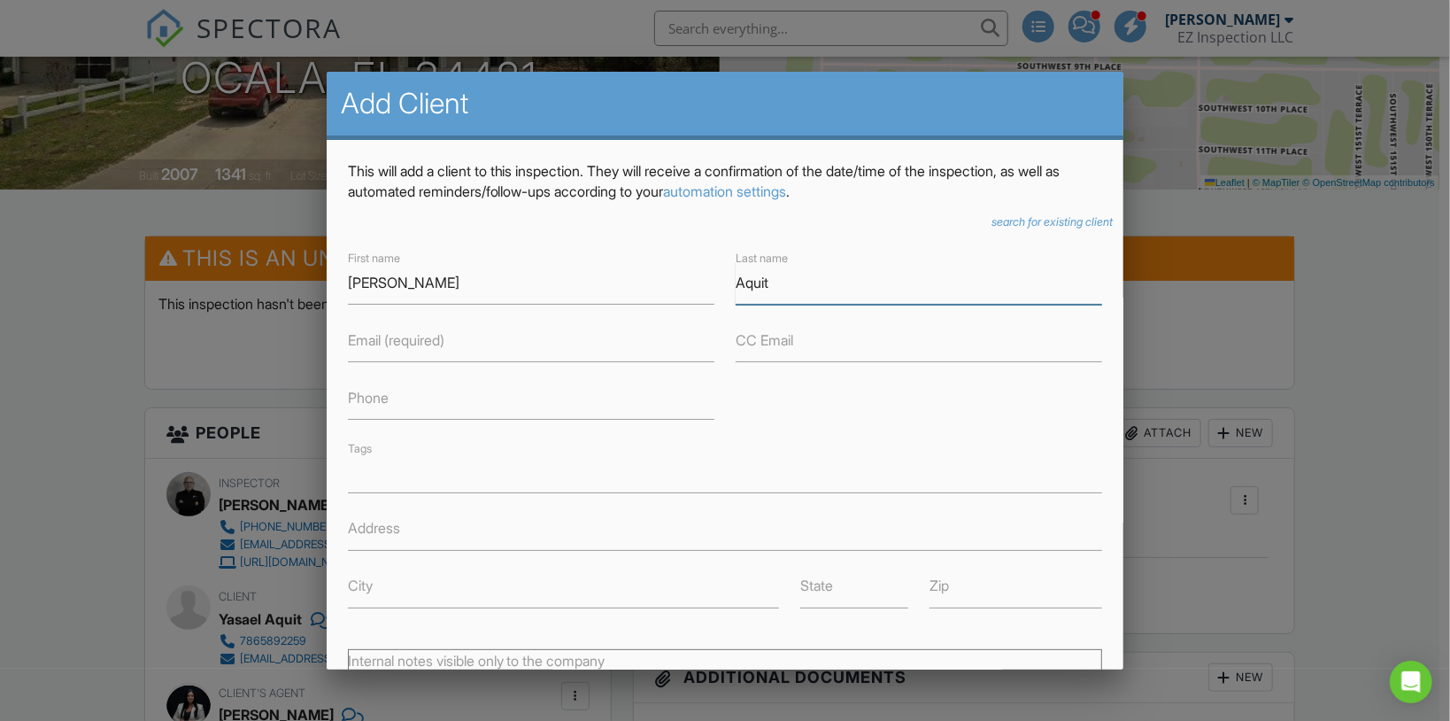
type input "Aquit"
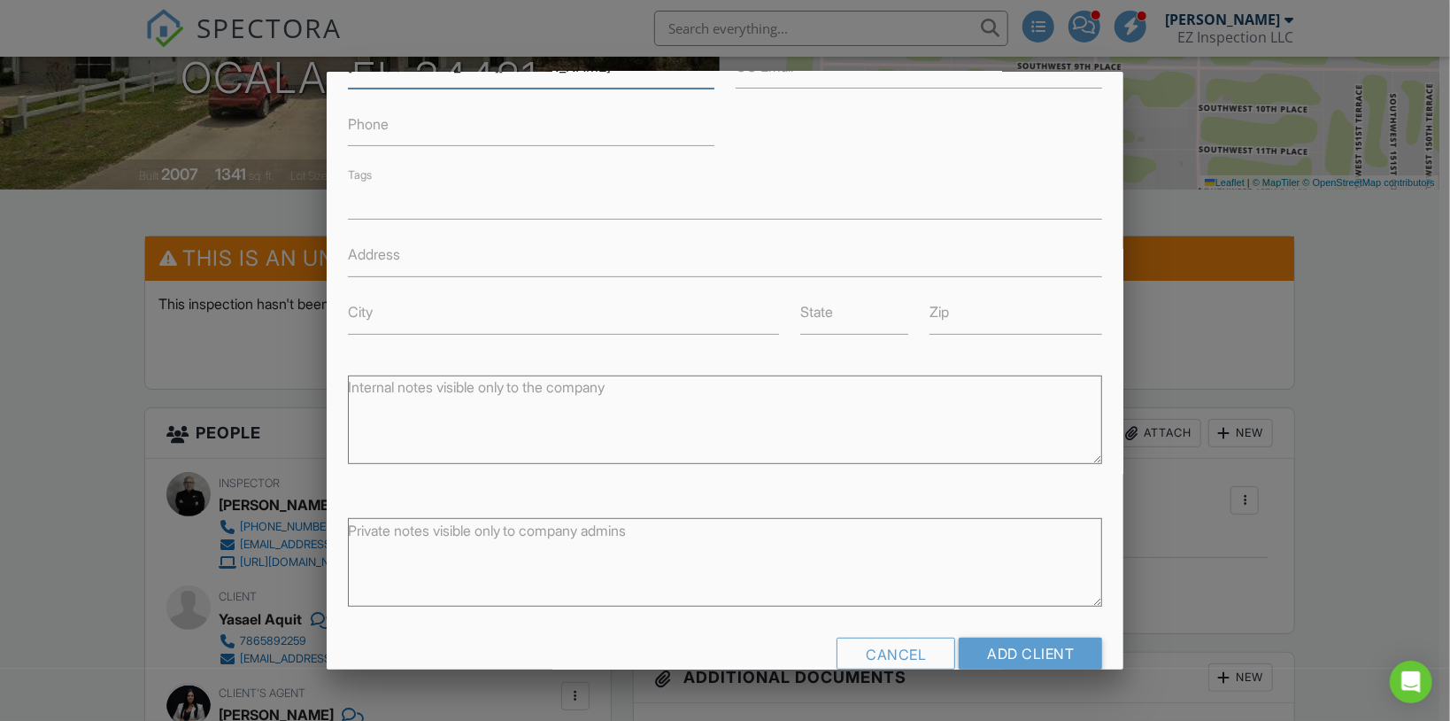
scroll to position [305, 0]
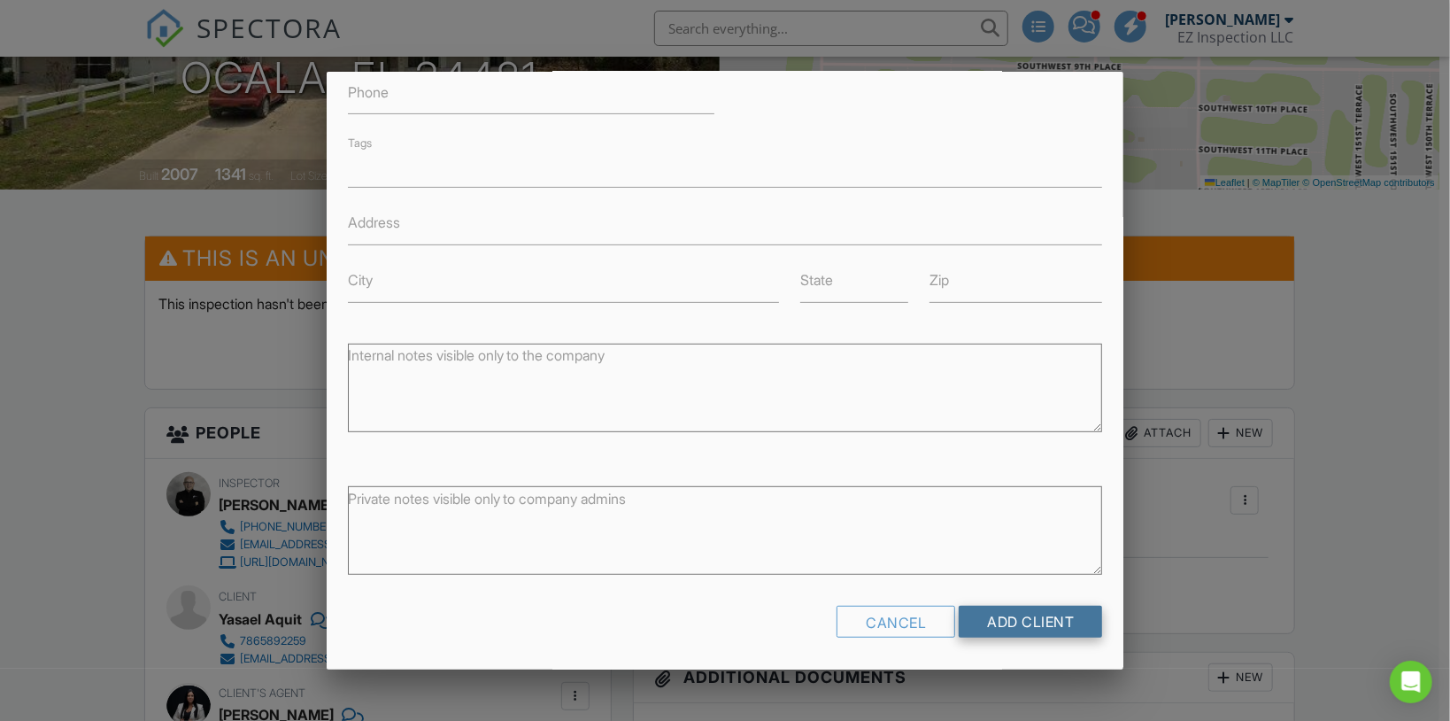
type input "[DEMOGRAPHIC_DATA][DOMAIN_NAME]"
click at [1049, 619] on input "Add Client" at bounding box center [1030, 622] width 143 height 32
